Goal: Browse casually

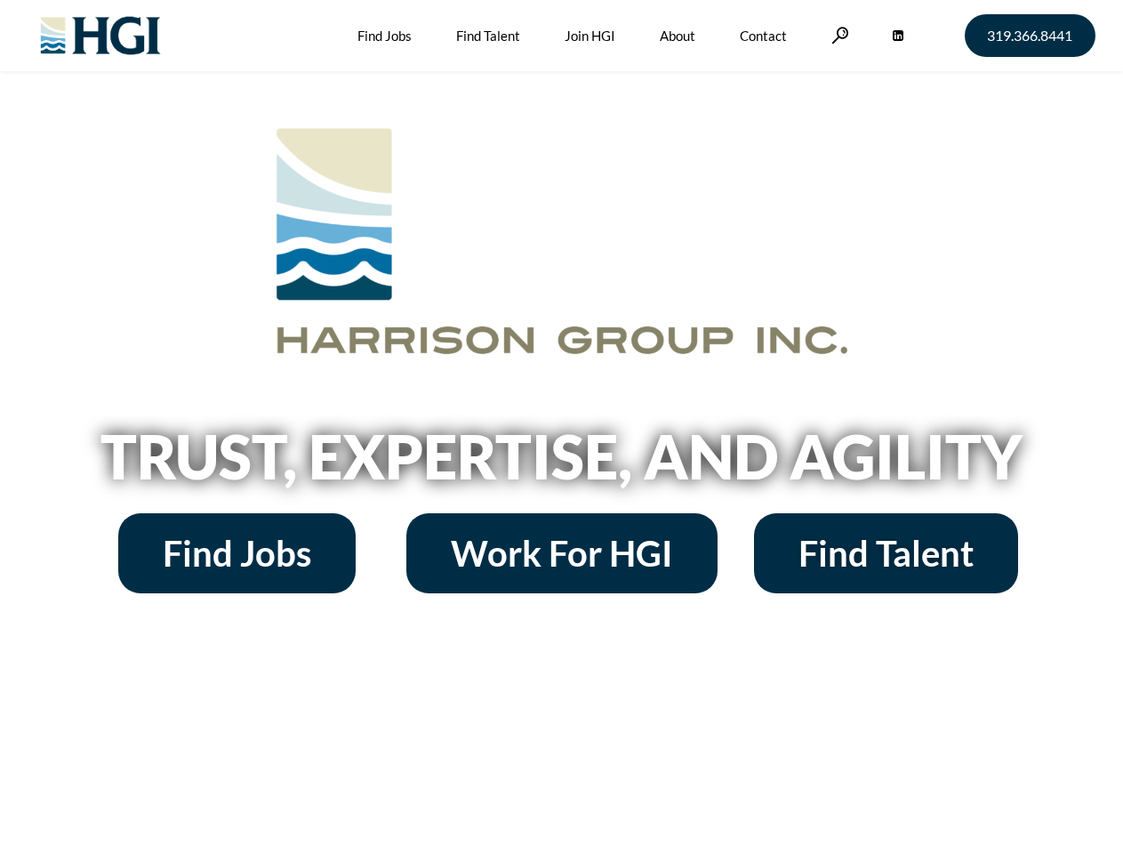
click at [561, 427] on h2 "Trust, Expertise, and Agility" at bounding box center [562, 456] width 1014 height 60
click at [838, 35] on link at bounding box center [840, 35] width 18 height 17
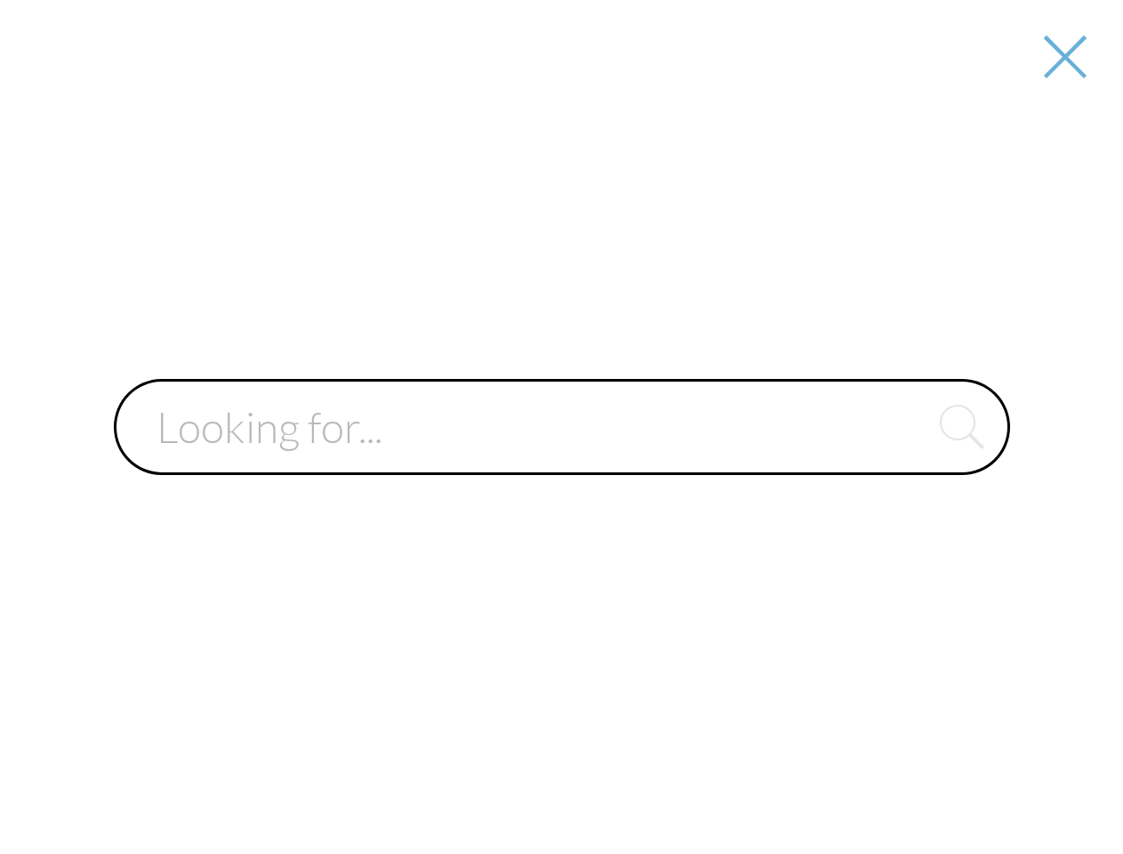
click at [561, 462] on div at bounding box center [562, 427] width 1120 height 854
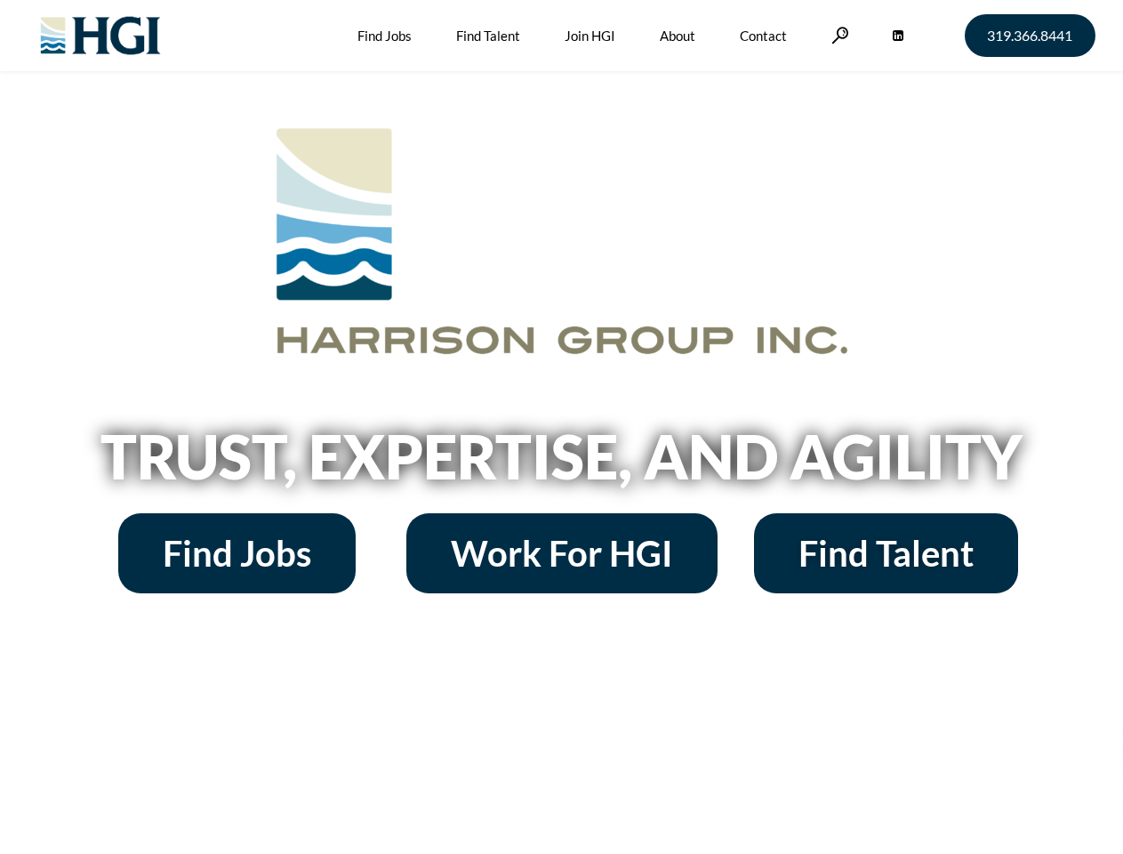
click at [561, 427] on h2 "Trust, Expertise, and Agility" at bounding box center [562, 456] width 1014 height 60
click at [838, 35] on link at bounding box center [840, 35] width 18 height 17
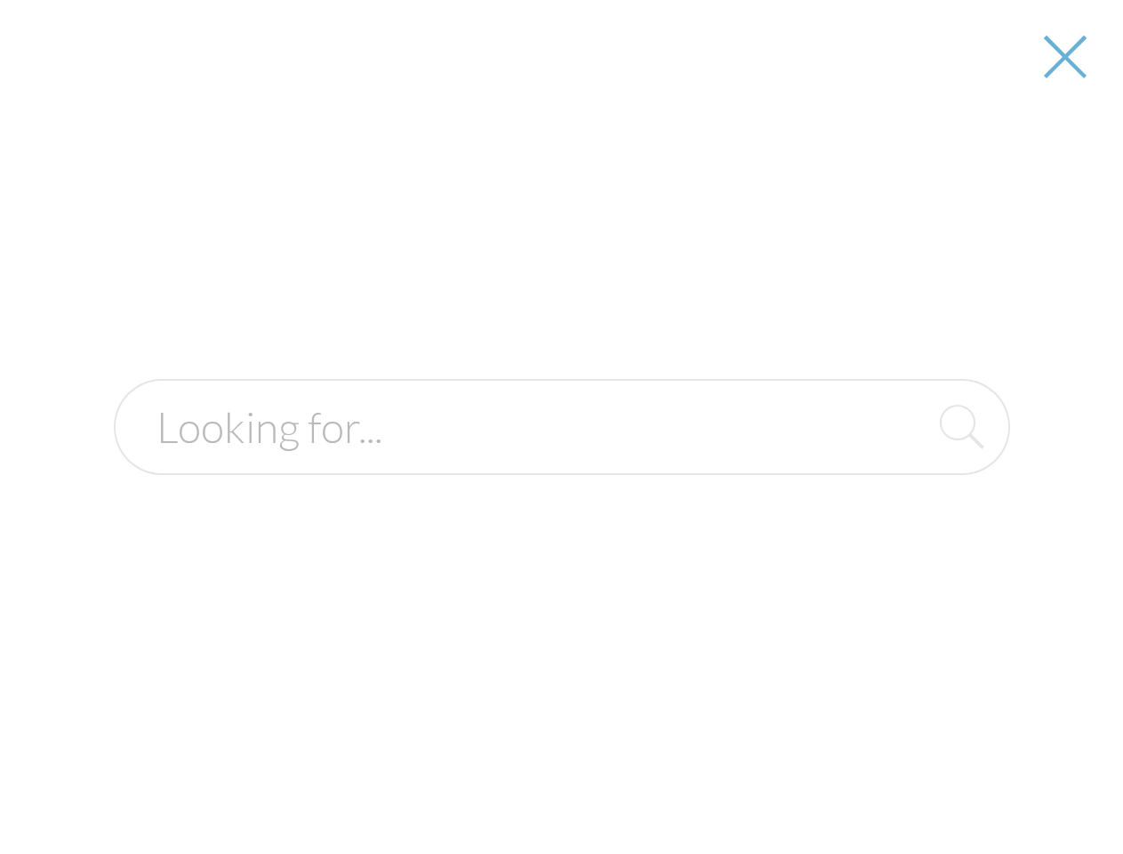
click at [561, 462] on h2 "Trust, Expertise, and Agility" at bounding box center [562, 456] width 1014 height 60
